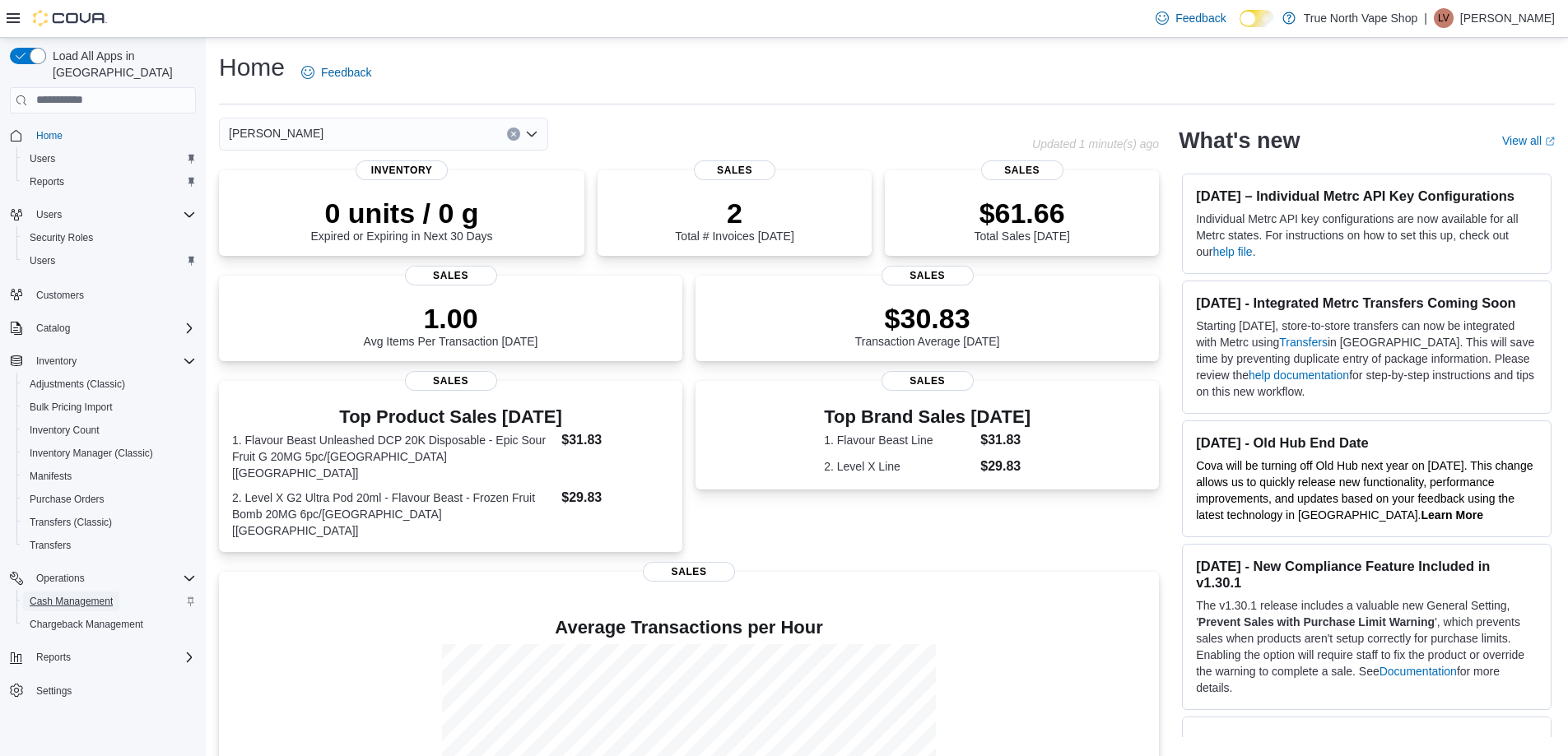
click at [87, 592] on span "Cash Management" at bounding box center [71, 601] width 83 height 20
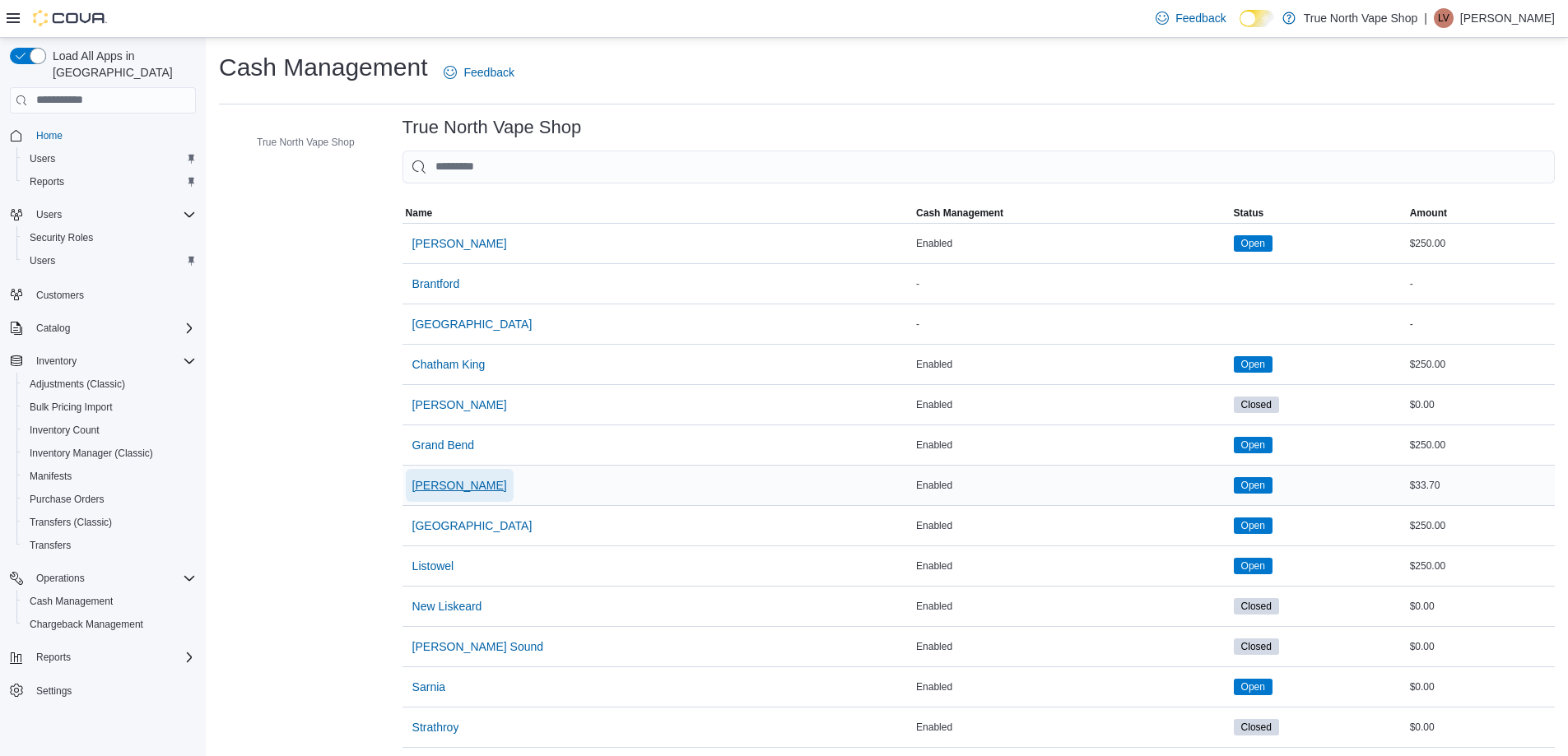
click at [414, 490] on span "[PERSON_NAME]" at bounding box center [459, 485] width 94 height 16
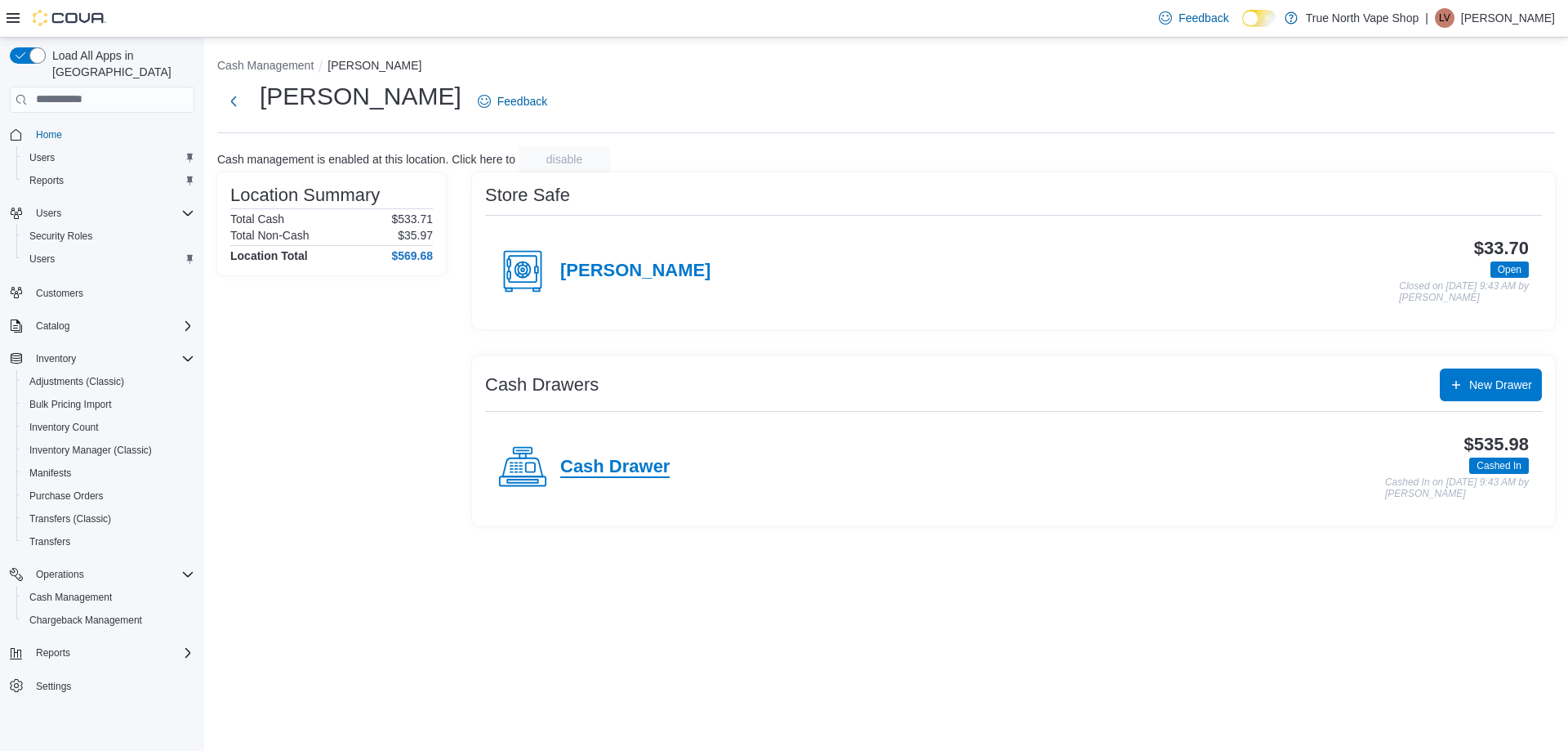
click at [657, 457] on h4 "Cash Drawer" at bounding box center [614, 467] width 109 height 21
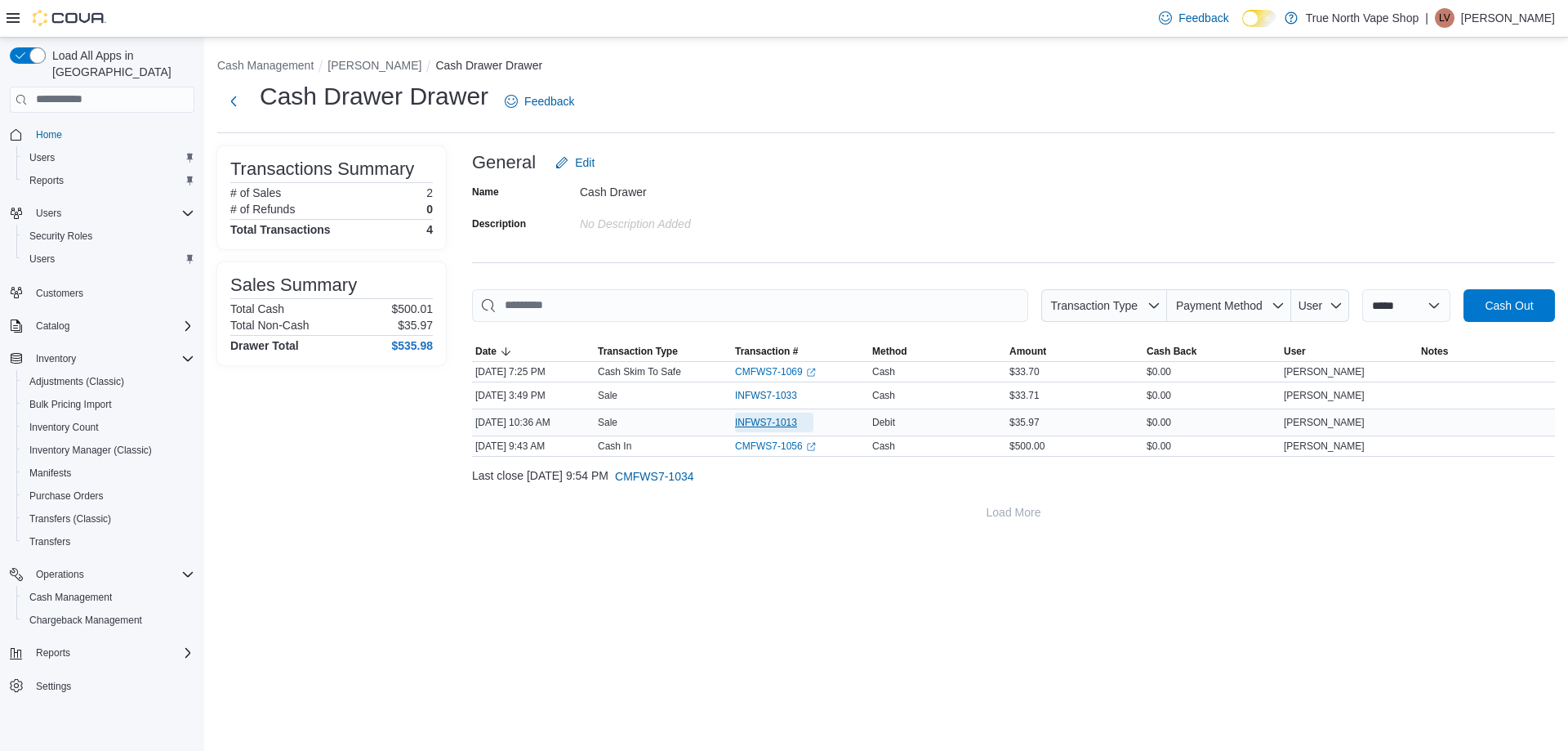
click at [791, 418] on span "INFWS7-1013" at bounding box center [766, 422] width 62 height 13
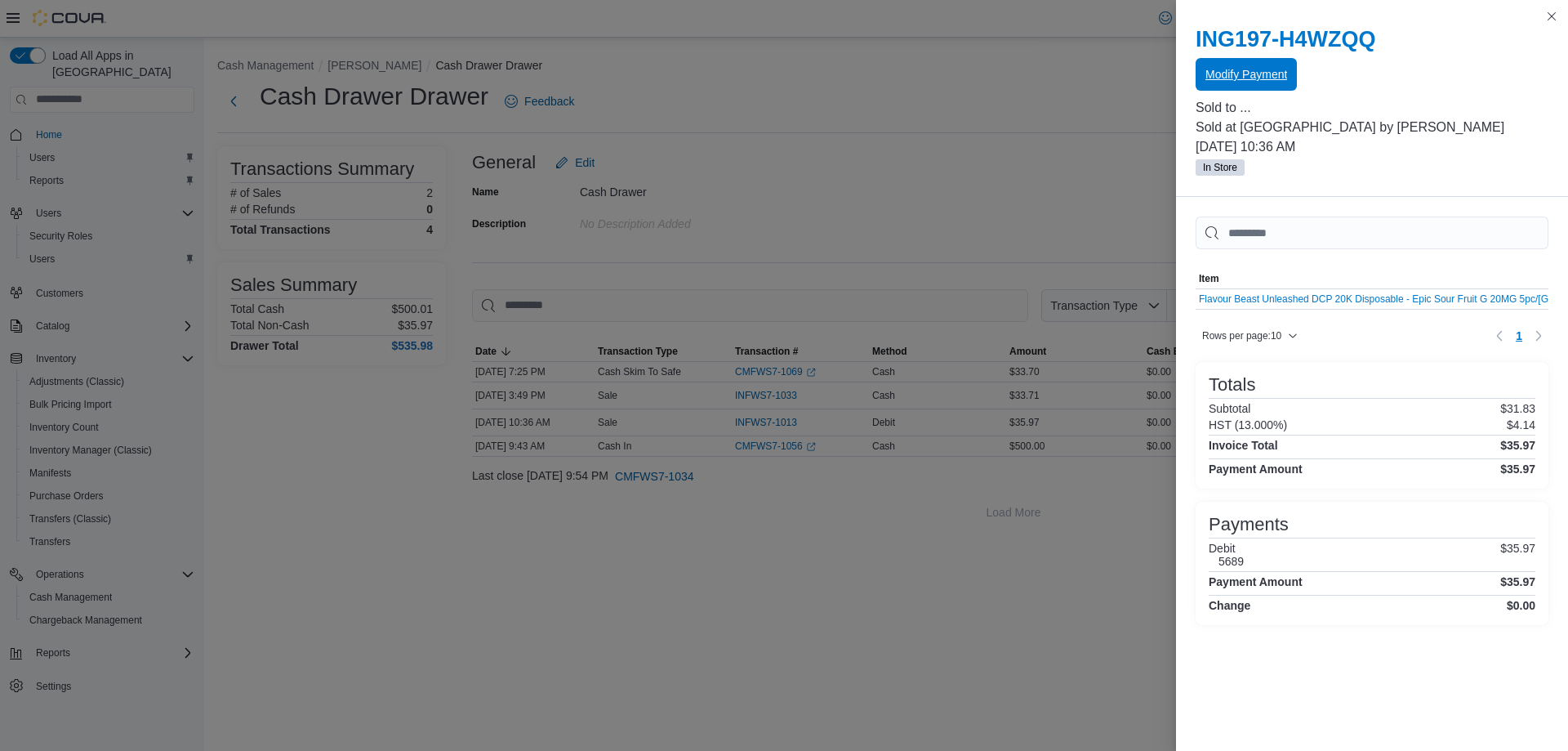
click at [1259, 80] on span "Modify Payment" at bounding box center [1246, 74] width 82 height 16
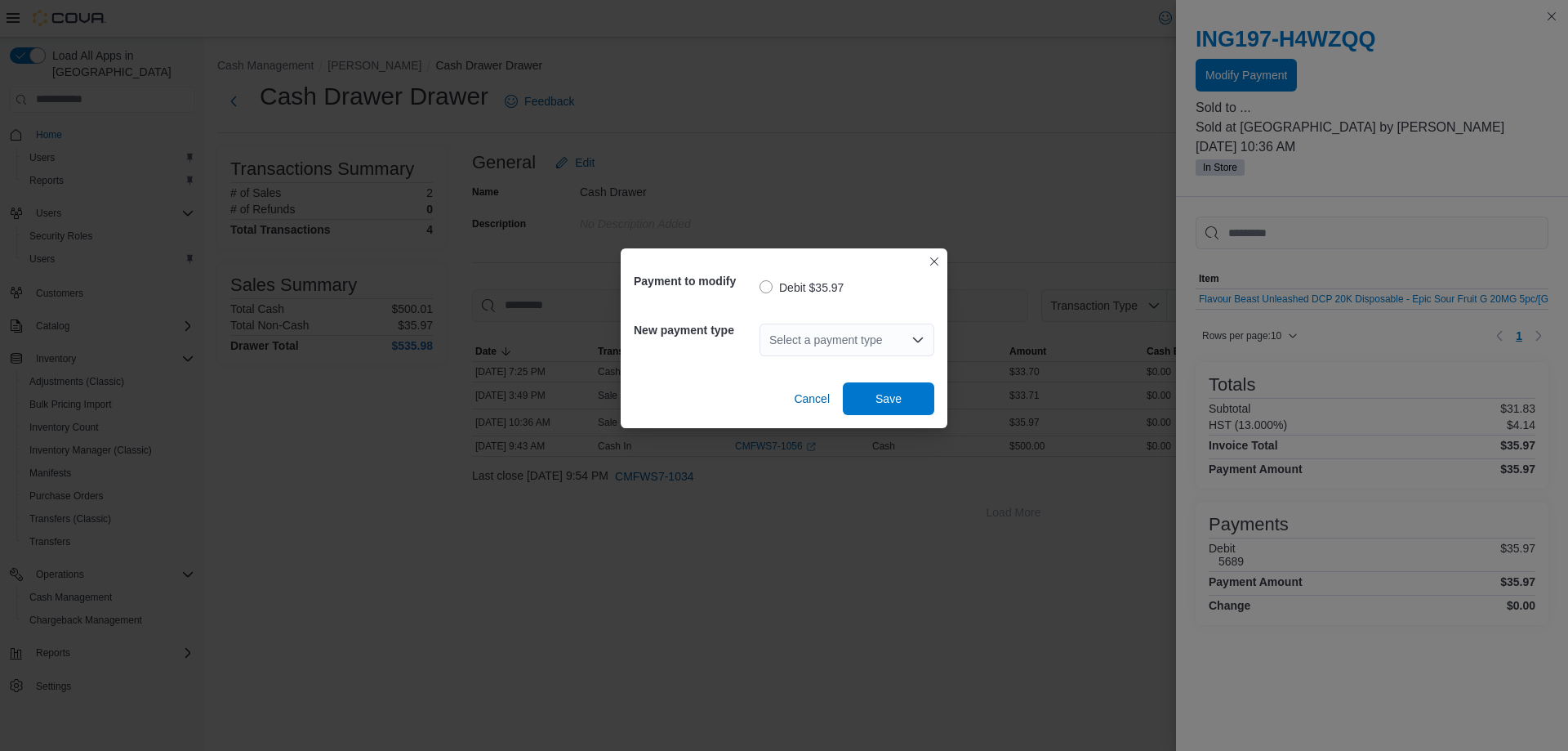
click at [891, 333] on div "Select a payment type" at bounding box center [847, 340] width 175 height 33
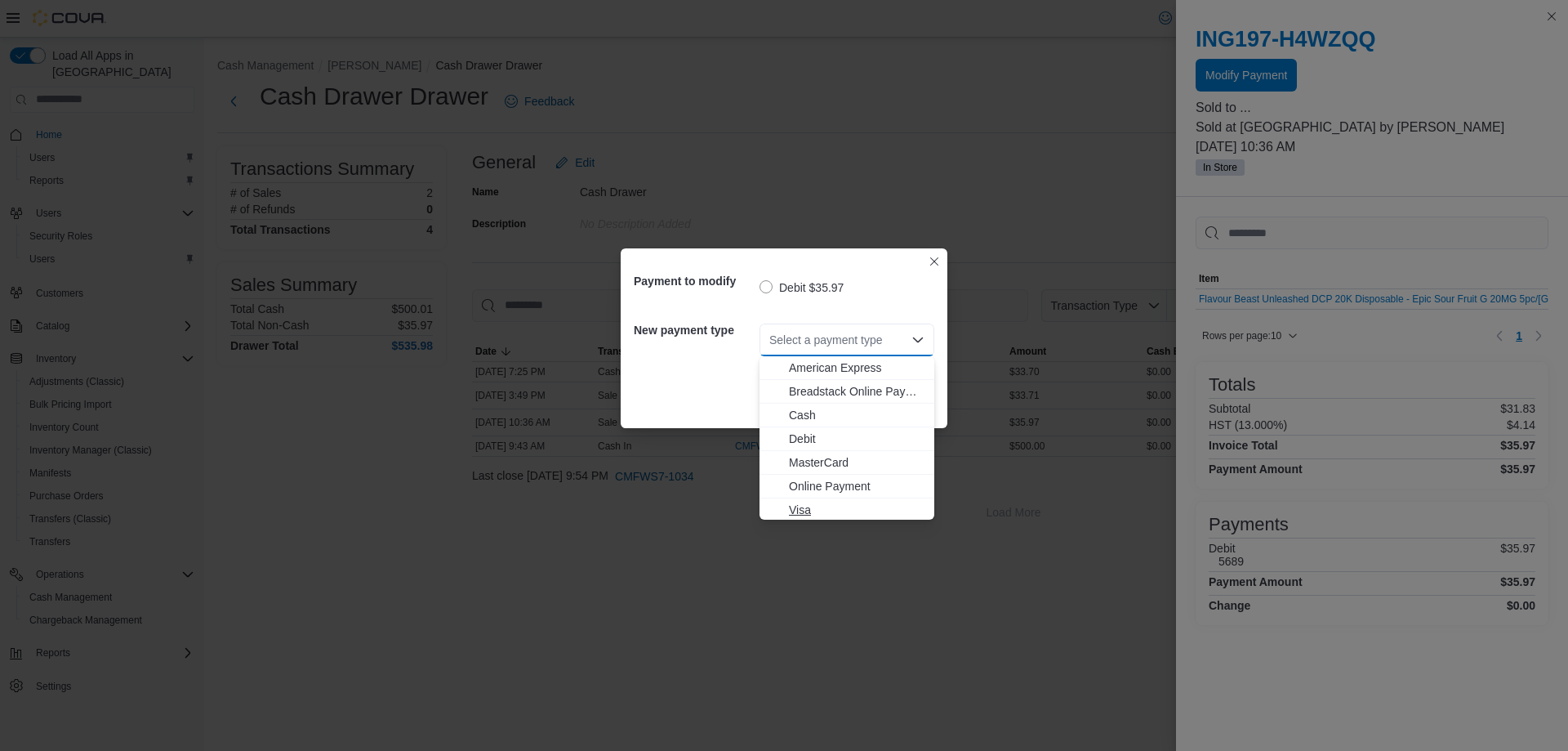
click at [852, 500] on button "Visa" at bounding box center [847, 510] width 175 height 24
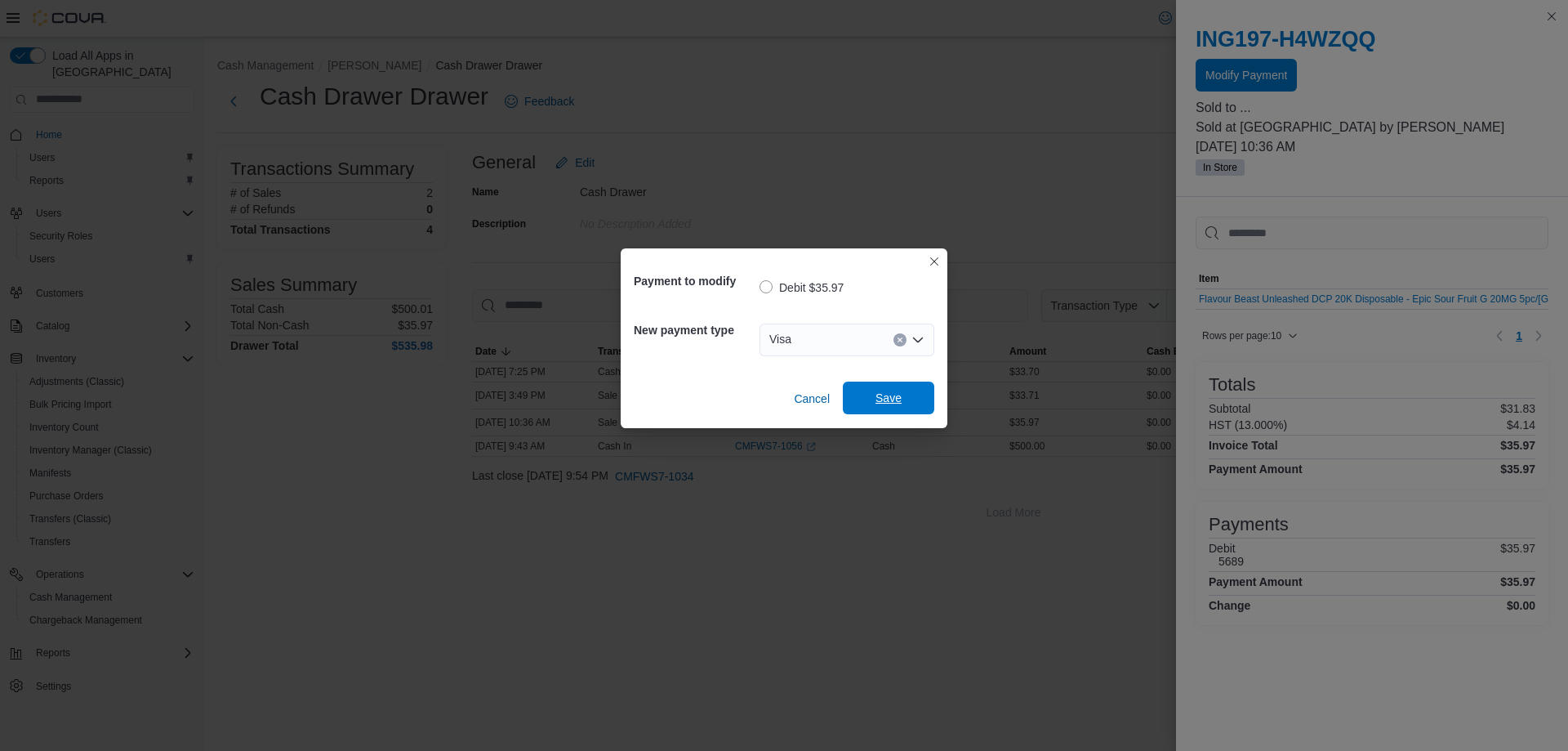
click at [896, 402] on span "Save" at bounding box center [889, 398] width 26 height 16
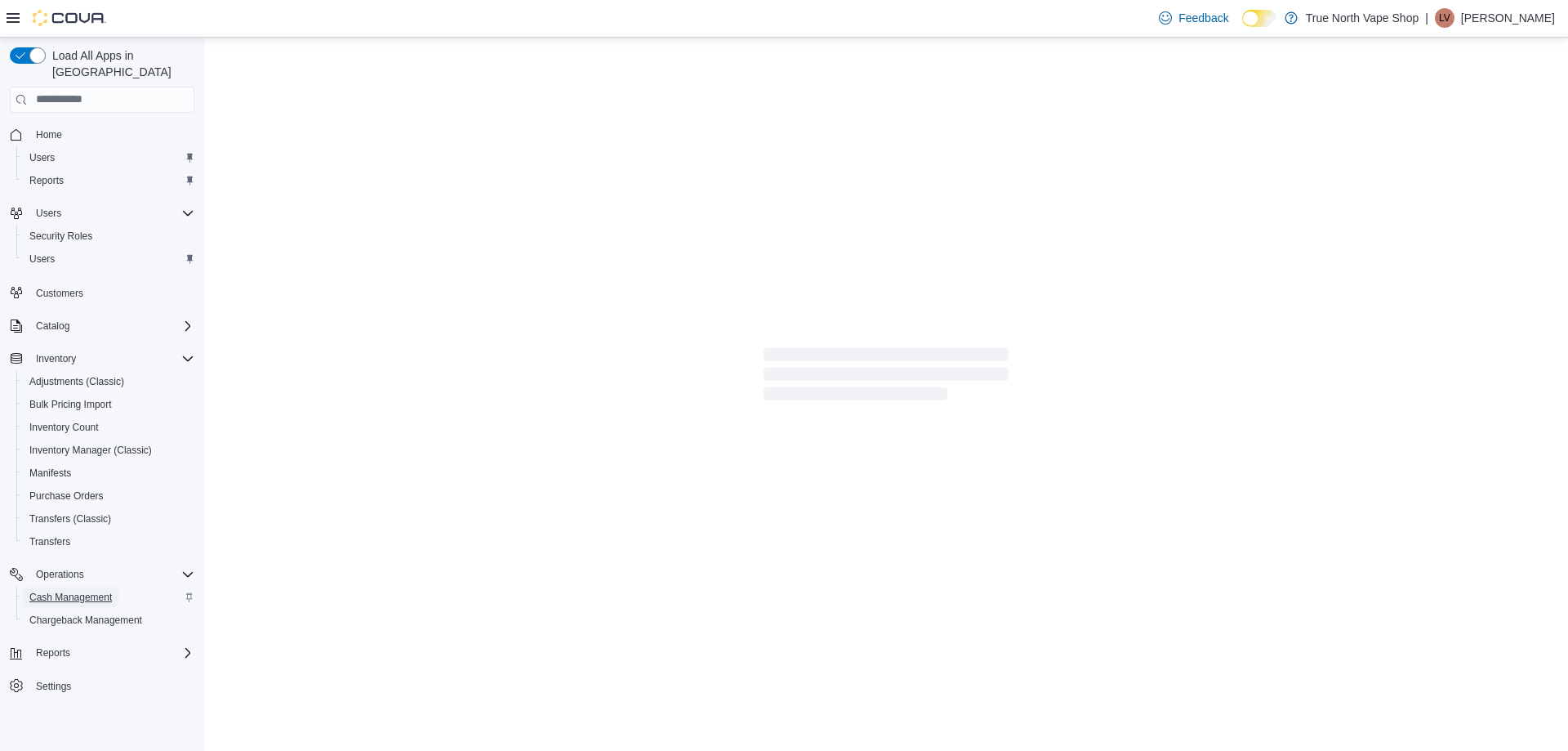
click at [91, 588] on span "Cash Management" at bounding box center [70, 597] width 82 height 20
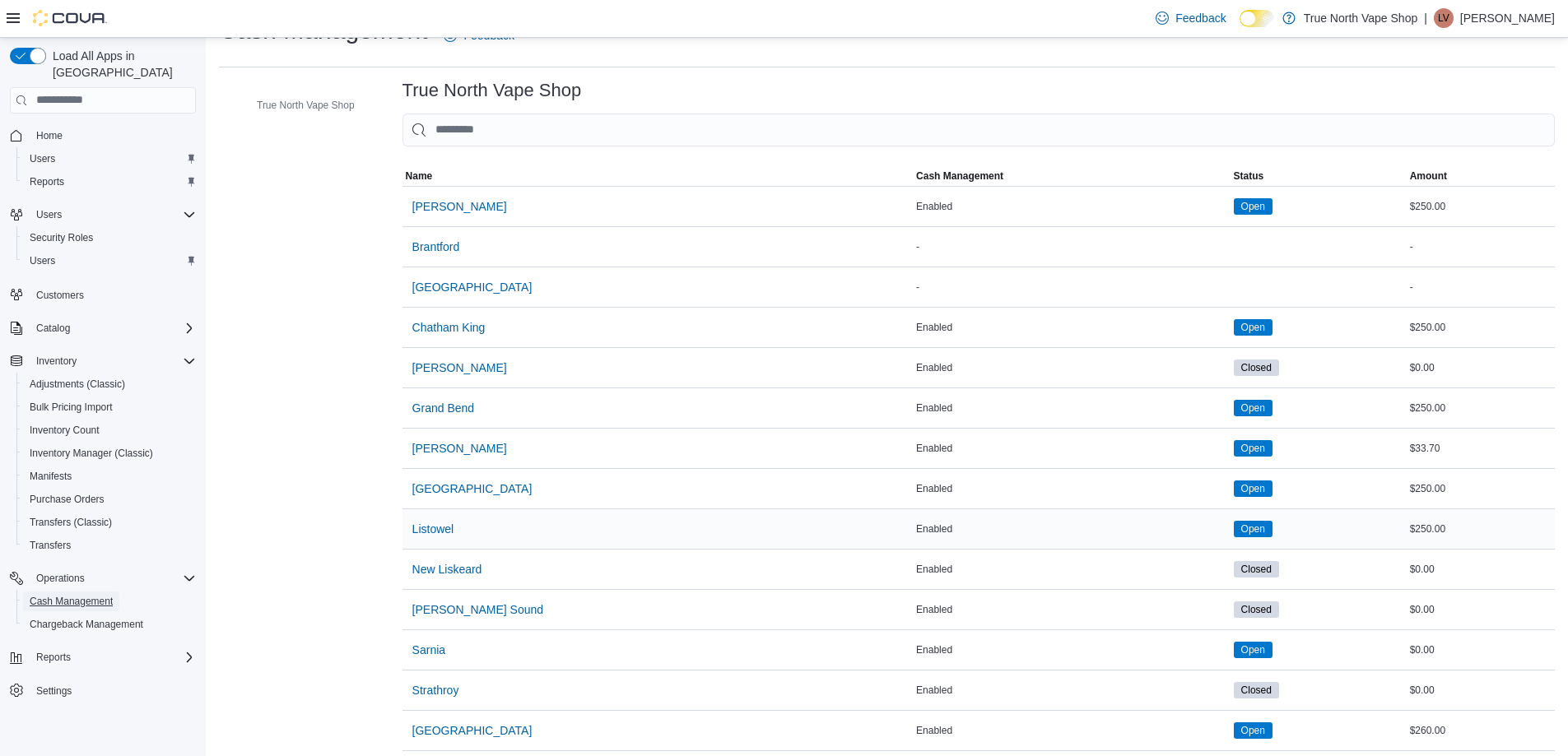
scroll to position [58, 0]
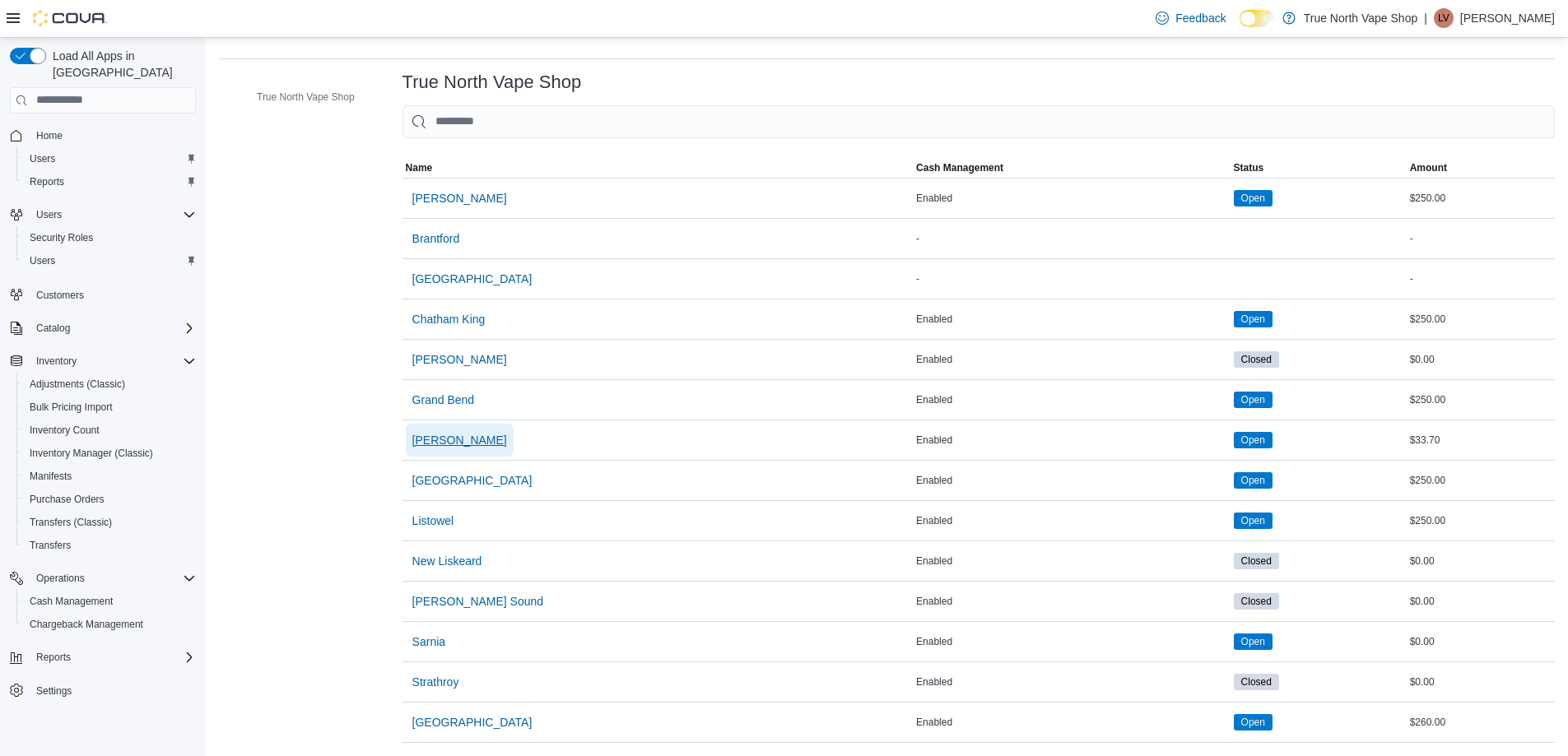
click at [446, 432] on span "[PERSON_NAME]" at bounding box center [459, 439] width 94 height 16
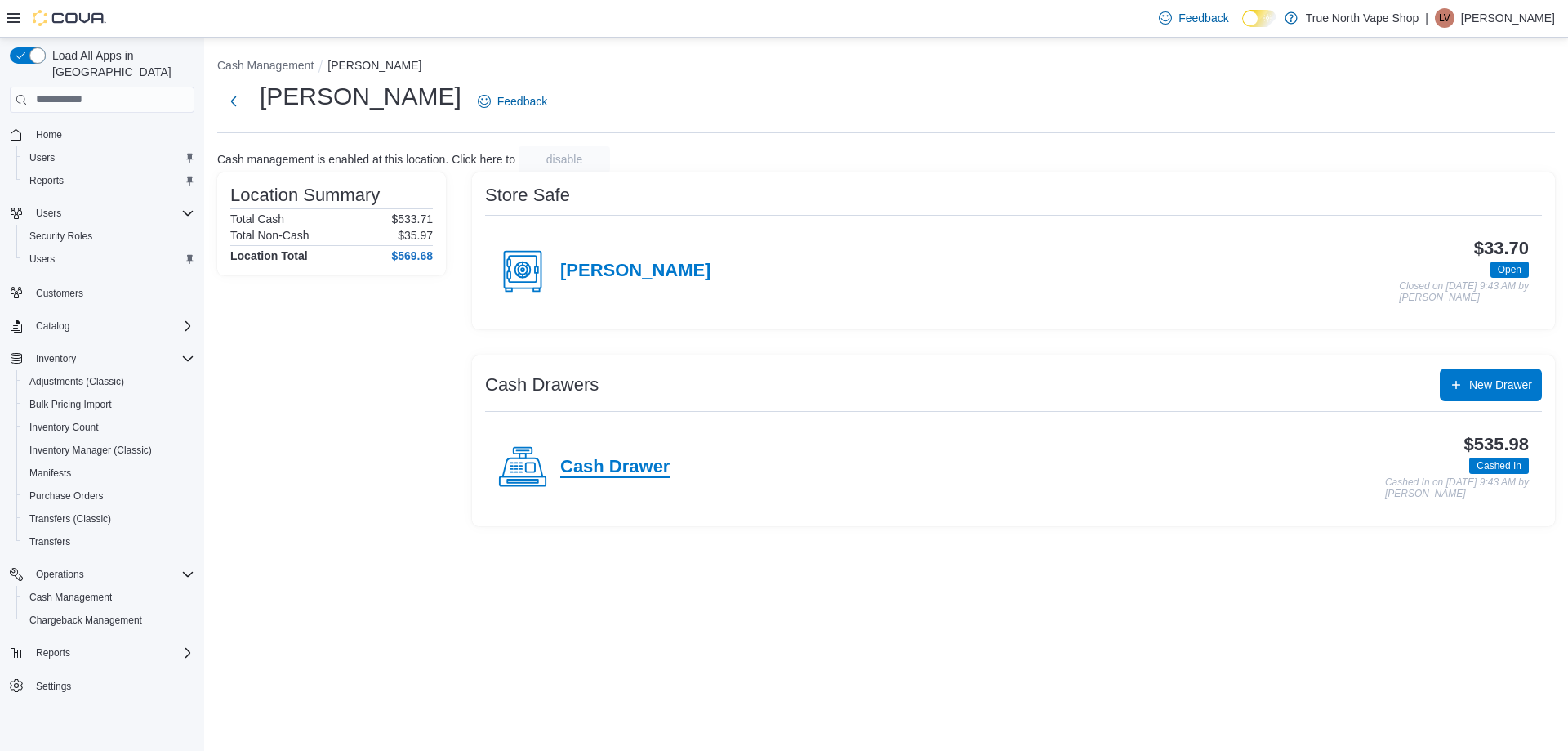
click at [640, 466] on h4 "Cash Drawer" at bounding box center [614, 467] width 109 height 21
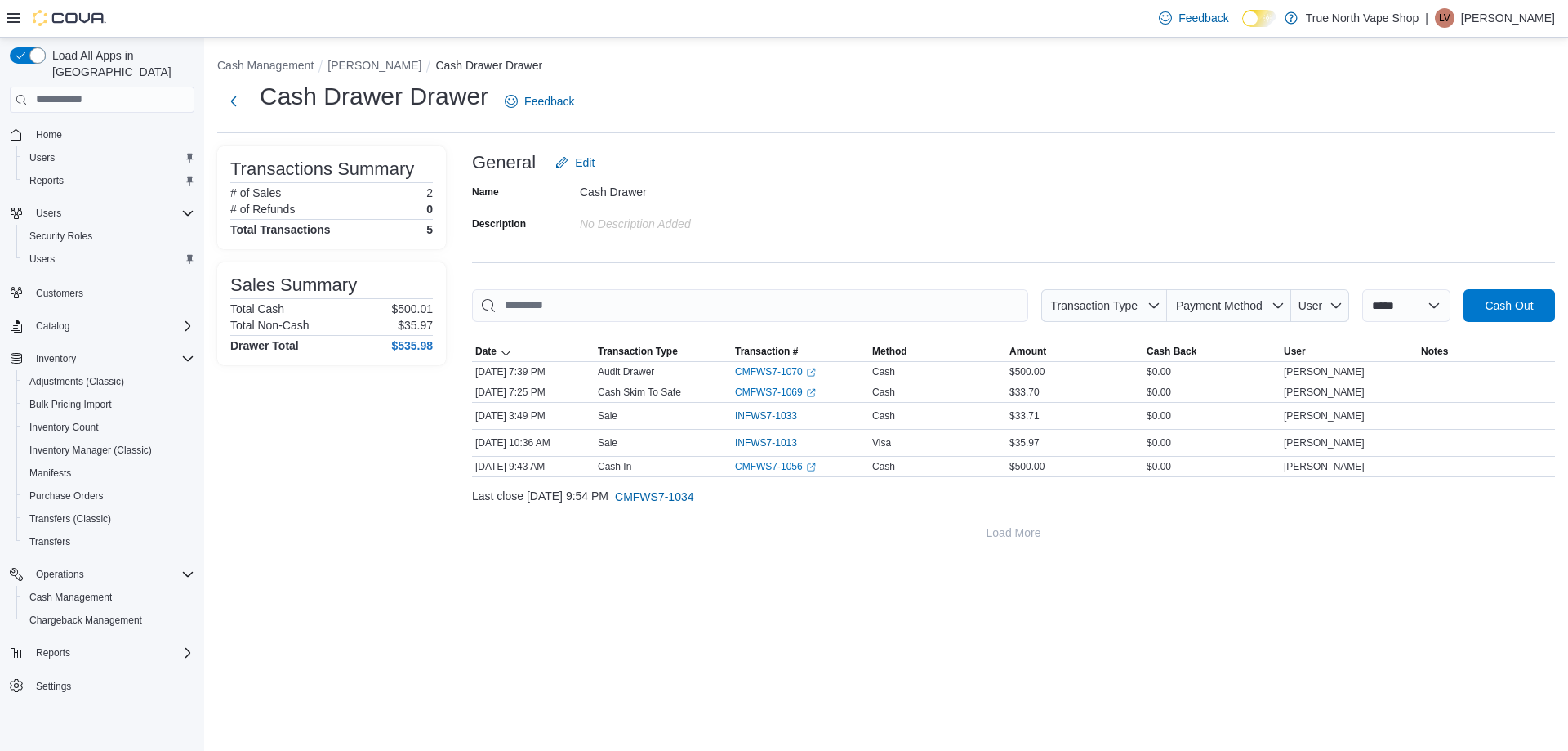
click at [1531, 34] on div "Feedback Dark Mode True North Vape Shop | Lv Liv vape" at bounding box center [1353, 18] width 403 height 33
click at [1540, 13] on p "[PERSON_NAME]" at bounding box center [1507, 18] width 94 height 20
click at [1443, 157] on span "Sign Out" at bounding box center [1449, 159] width 44 height 16
